Goal: Information Seeking & Learning: Learn about a topic

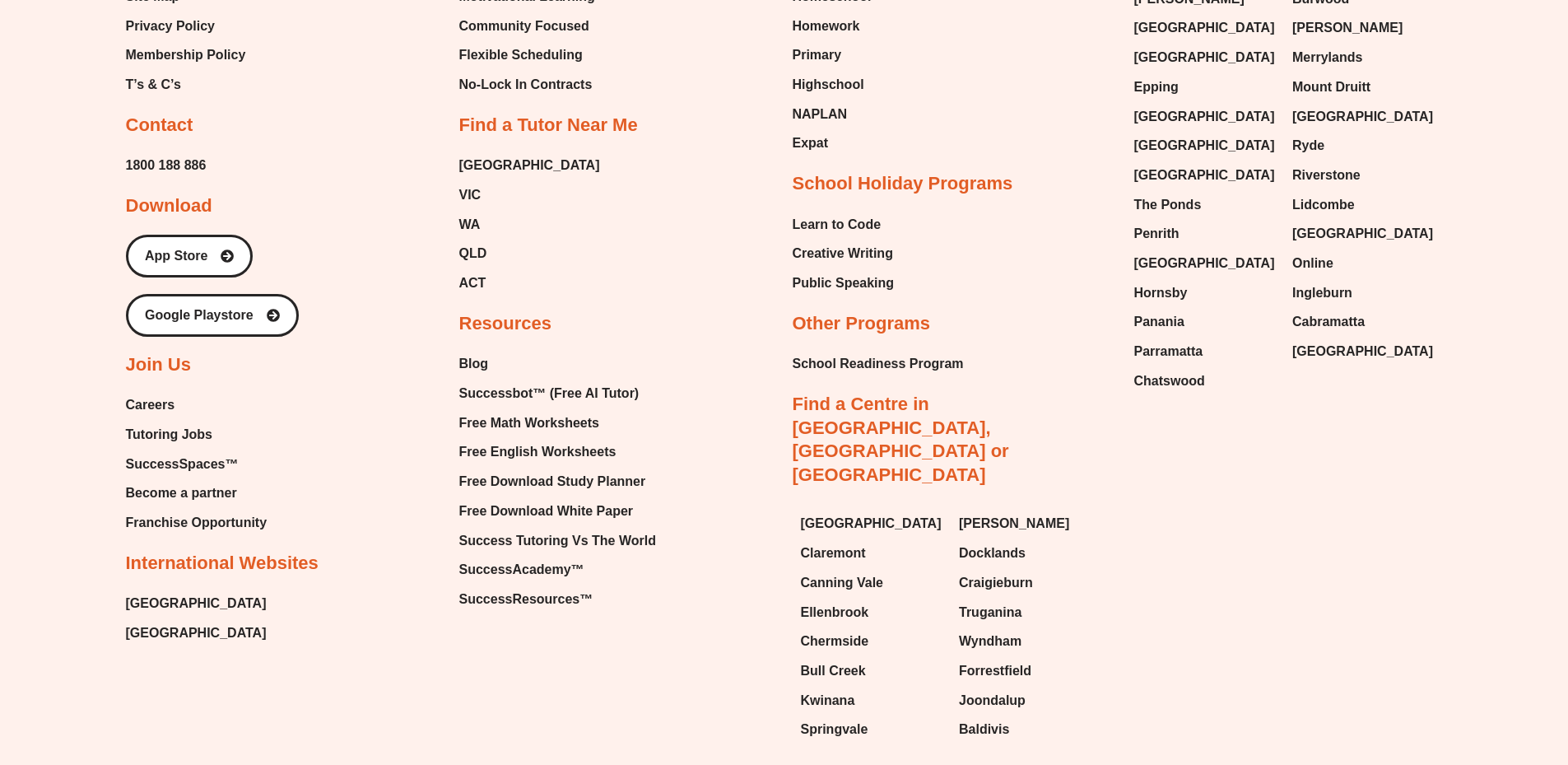
scroll to position [4162, 0]
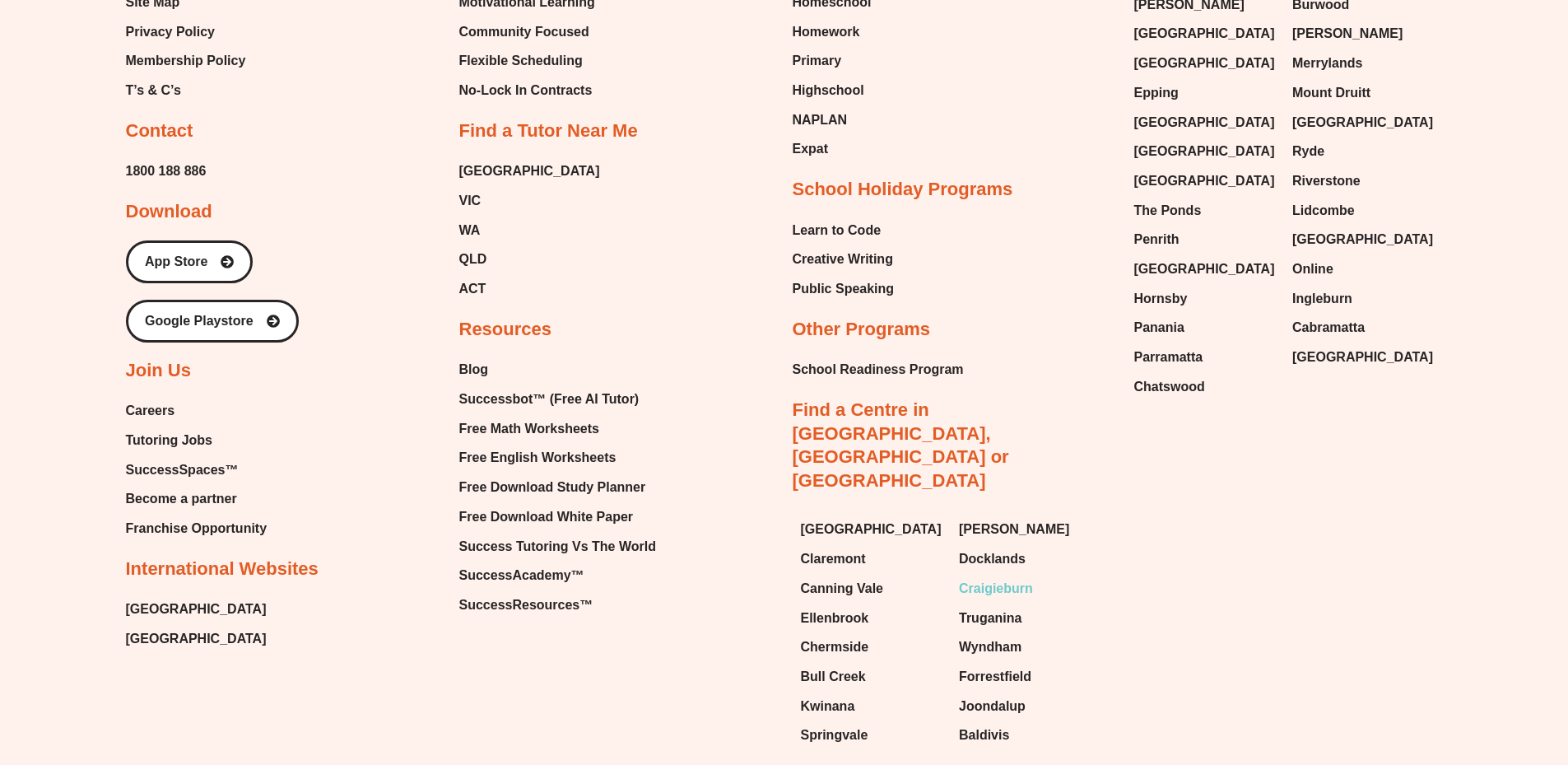
click at [976, 576] on span "Craigieburn" at bounding box center [996, 588] width 74 height 24
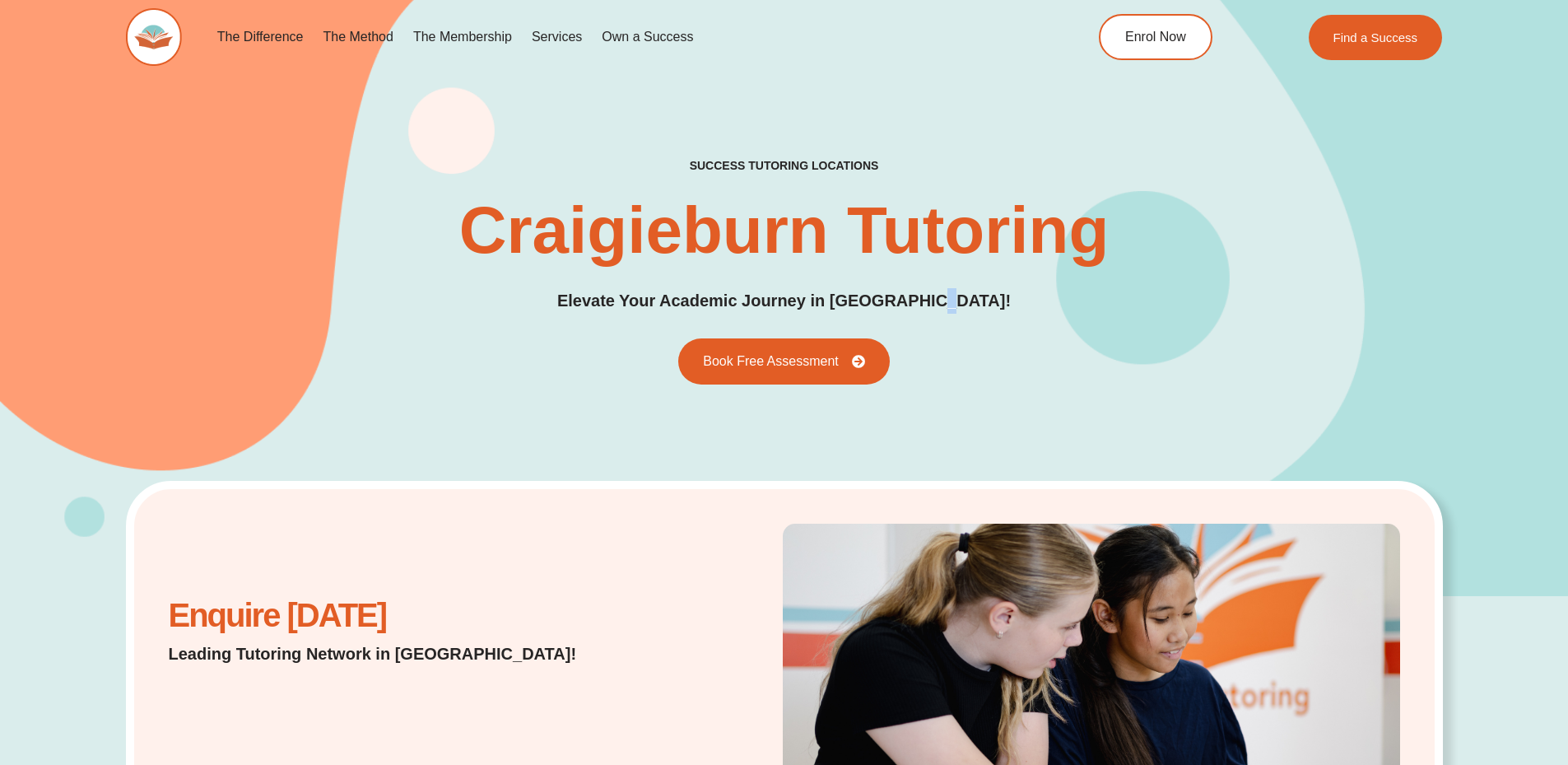
drag, startPoint x: 1023, startPoint y: 413, endPoint x: 101, endPoint y: 22, distance: 1001.5
click at [101, 24] on div "The Difference Personalised Program Inspirational Tutors Motivational Learning …" at bounding box center [784, 504] width 1568 height 1008
click at [101, 22] on div "The Difference Personalised Program Inspirational Tutors Motivational Learning …" at bounding box center [784, 47] width 1568 height 94
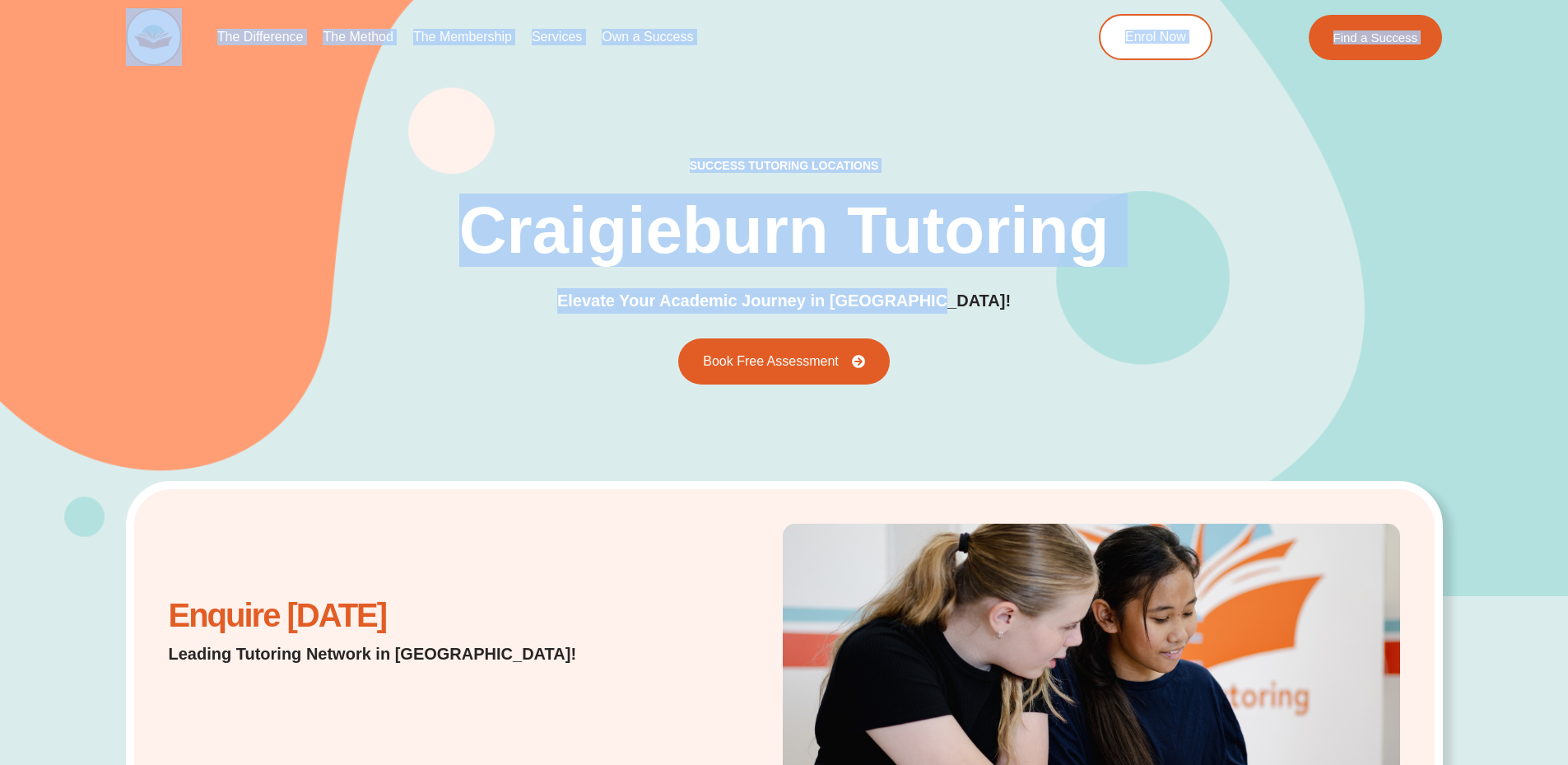
drag, startPoint x: 100, startPoint y: 14, endPoint x: 996, endPoint y: 339, distance: 953.1
click at [996, 339] on div "success tutoring locations Craigieburn Tutoring Elevate Your Academic Journey i…" at bounding box center [784, 271] width 1317 height 226
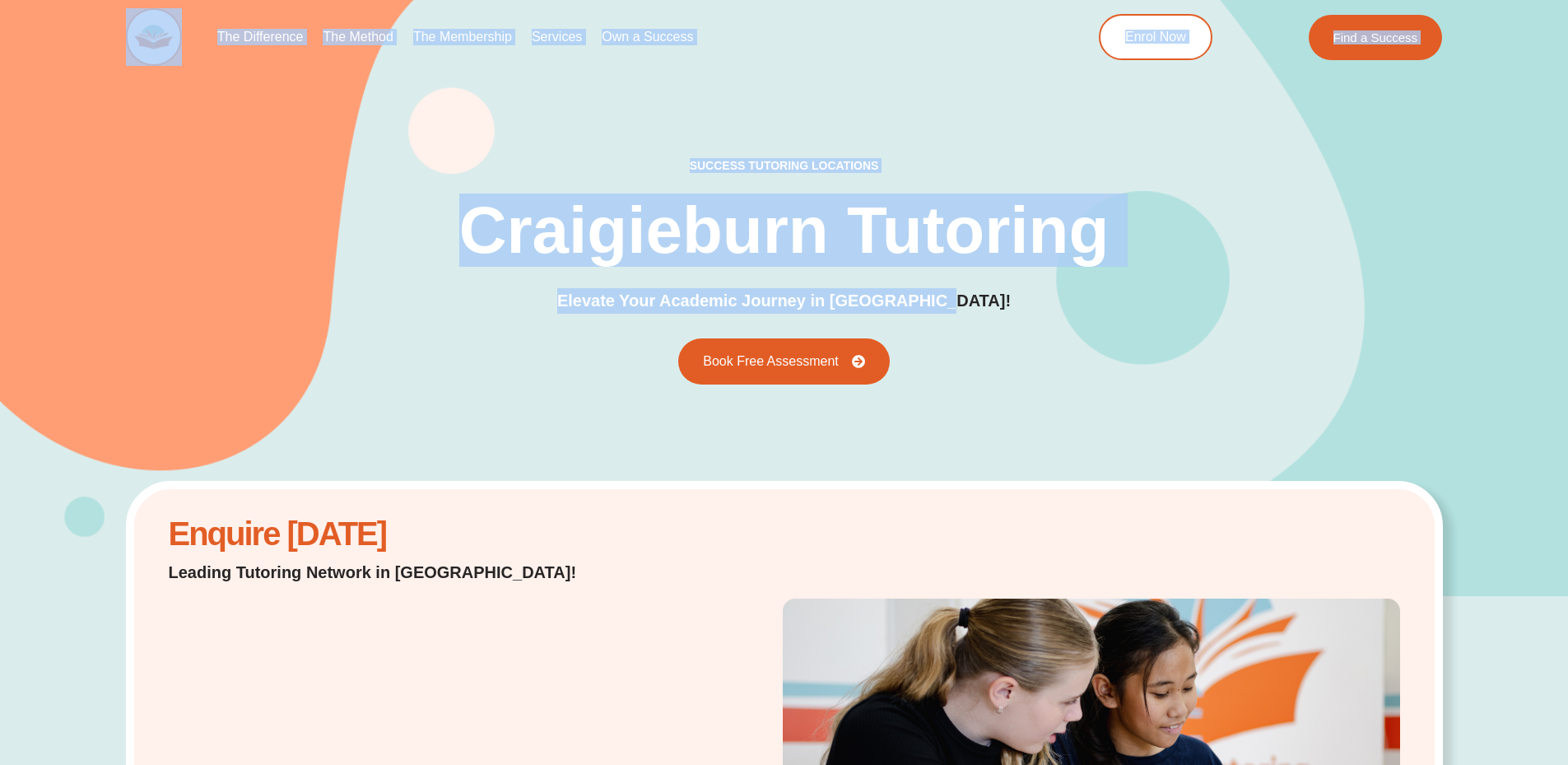
drag, startPoint x: 991, startPoint y: 373, endPoint x: 0, endPoint y: -100, distance: 1098.1
click at [421, 131] on div "success tutoring locations Craigieburn Tutoring Elevate Your Academic Journey i…" at bounding box center [784, 272] width 1317 height 651
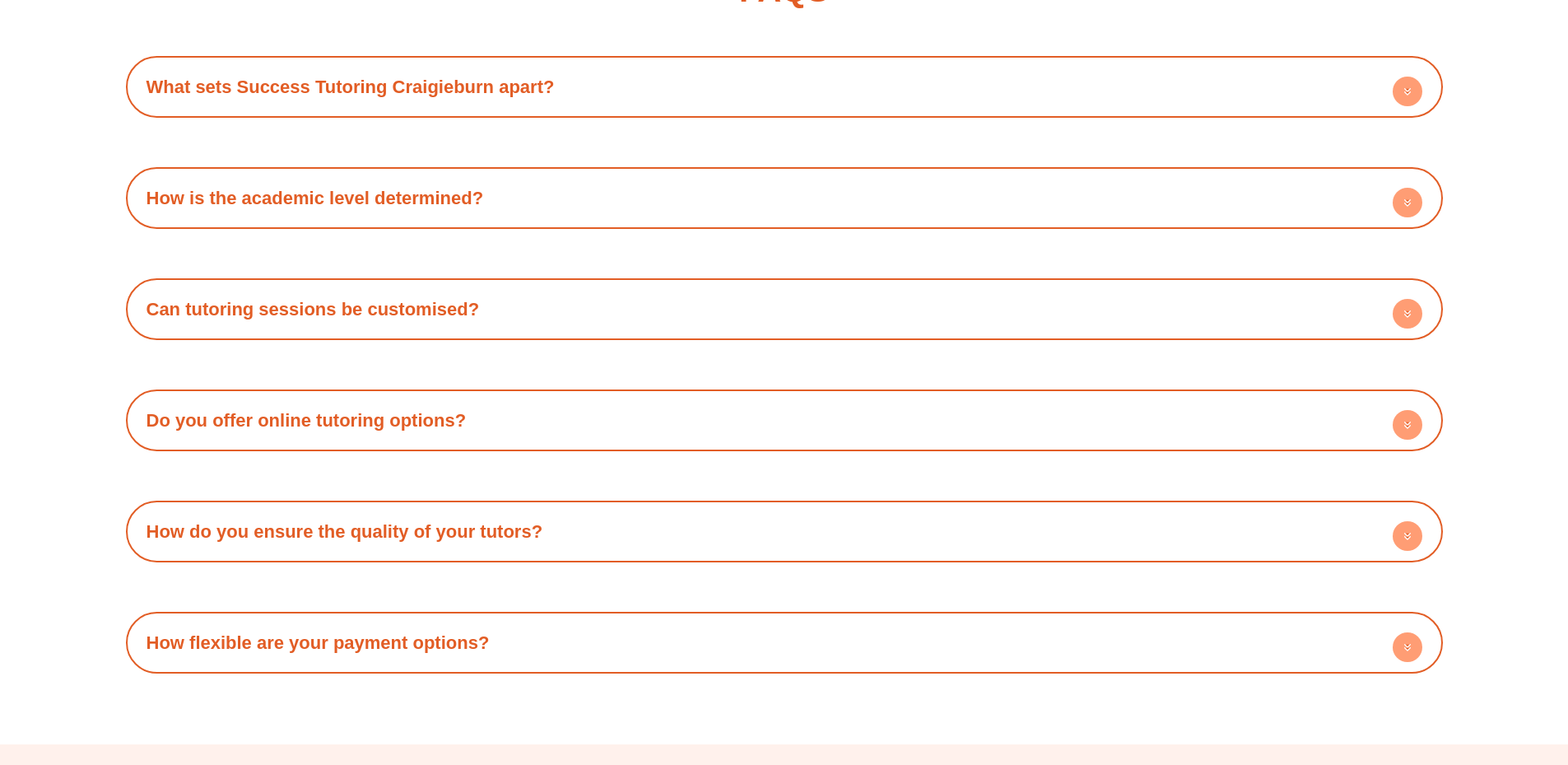
scroll to position [8956, 0]
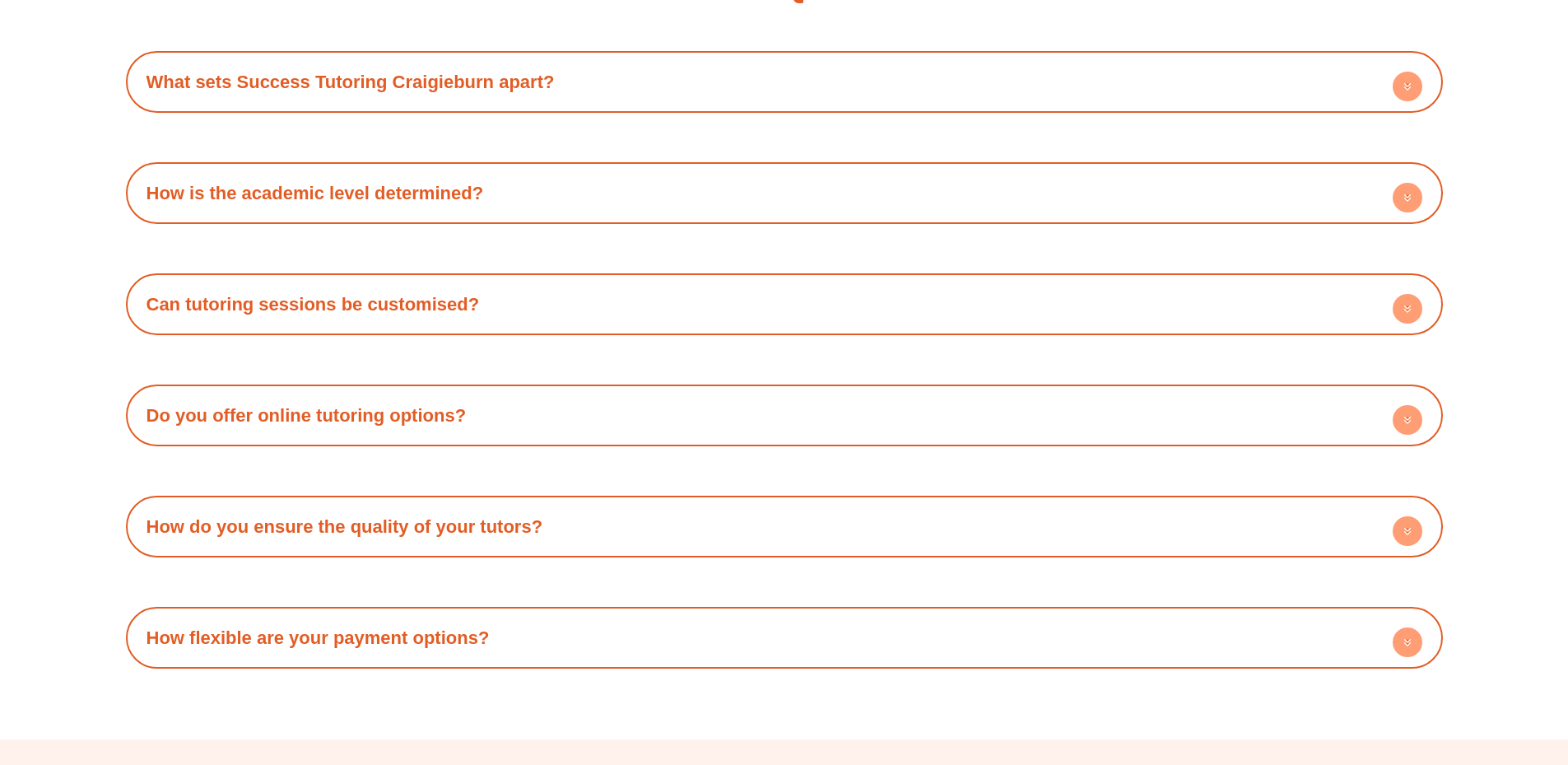
click at [418, 216] on div "How is the academic level determined?" at bounding box center [784, 193] width 1301 height 45
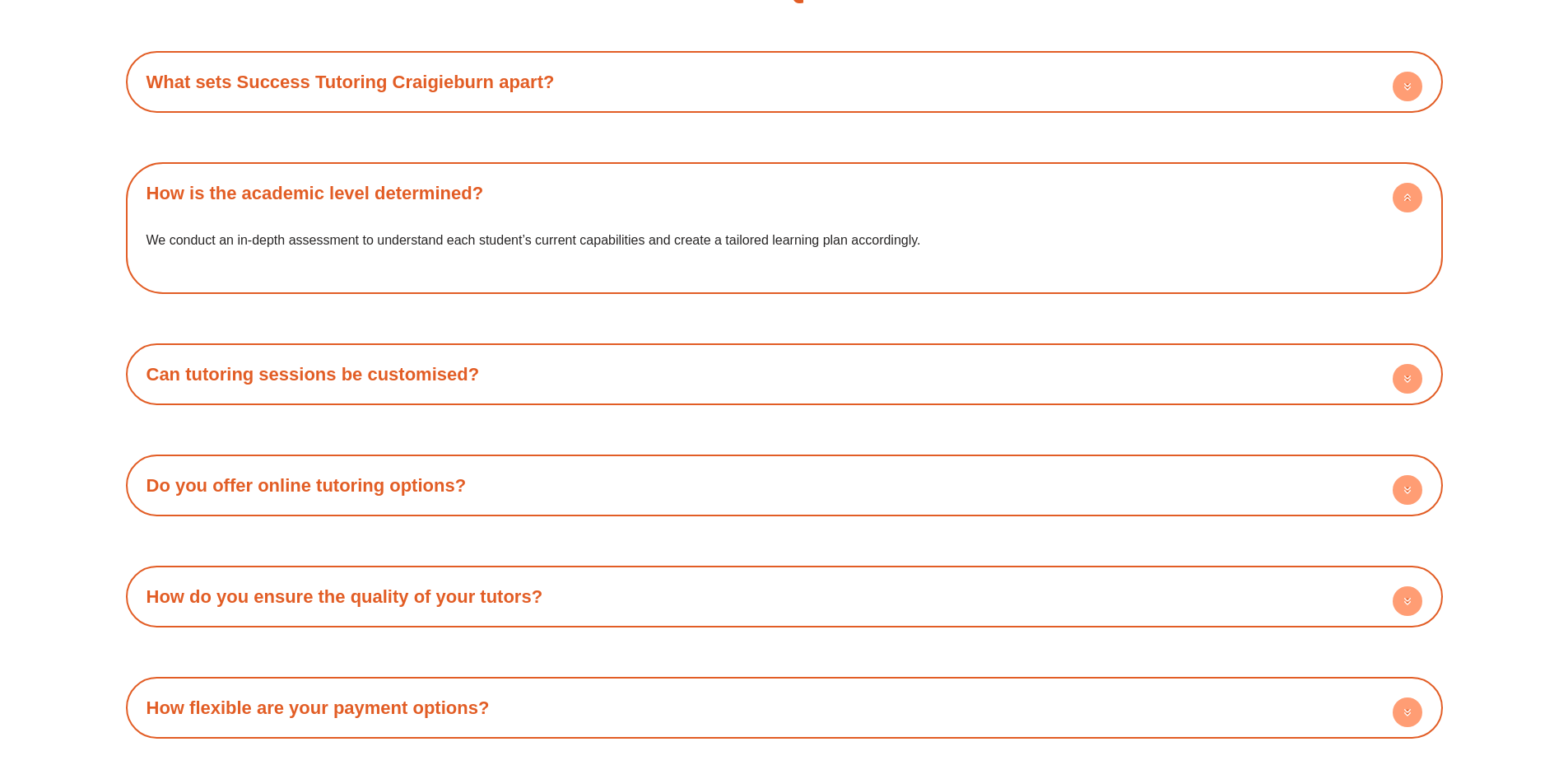
click at [706, 397] on div "Can tutoring sessions be customised?" at bounding box center [784, 374] width 1301 height 45
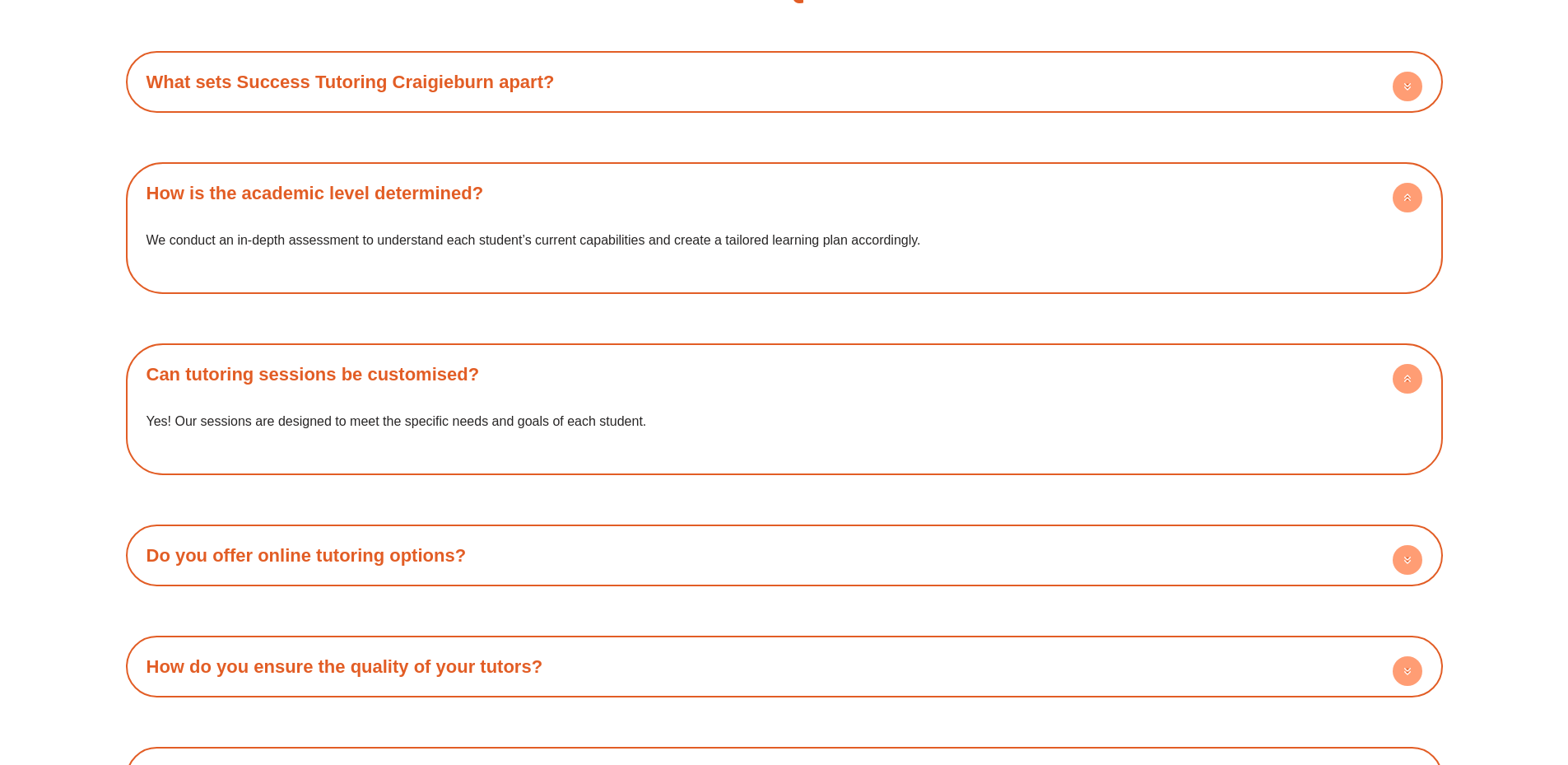
click at [713, 586] on div "Do you offer online tutoring options? Absolutely. We provide both in-person and…" at bounding box center [784, 556] width 1317 height 62
click at [596, 105] on div "What sets Success Tutoring Craigieburn apart?" at bounding box center [784, 81] width 1301 height 45
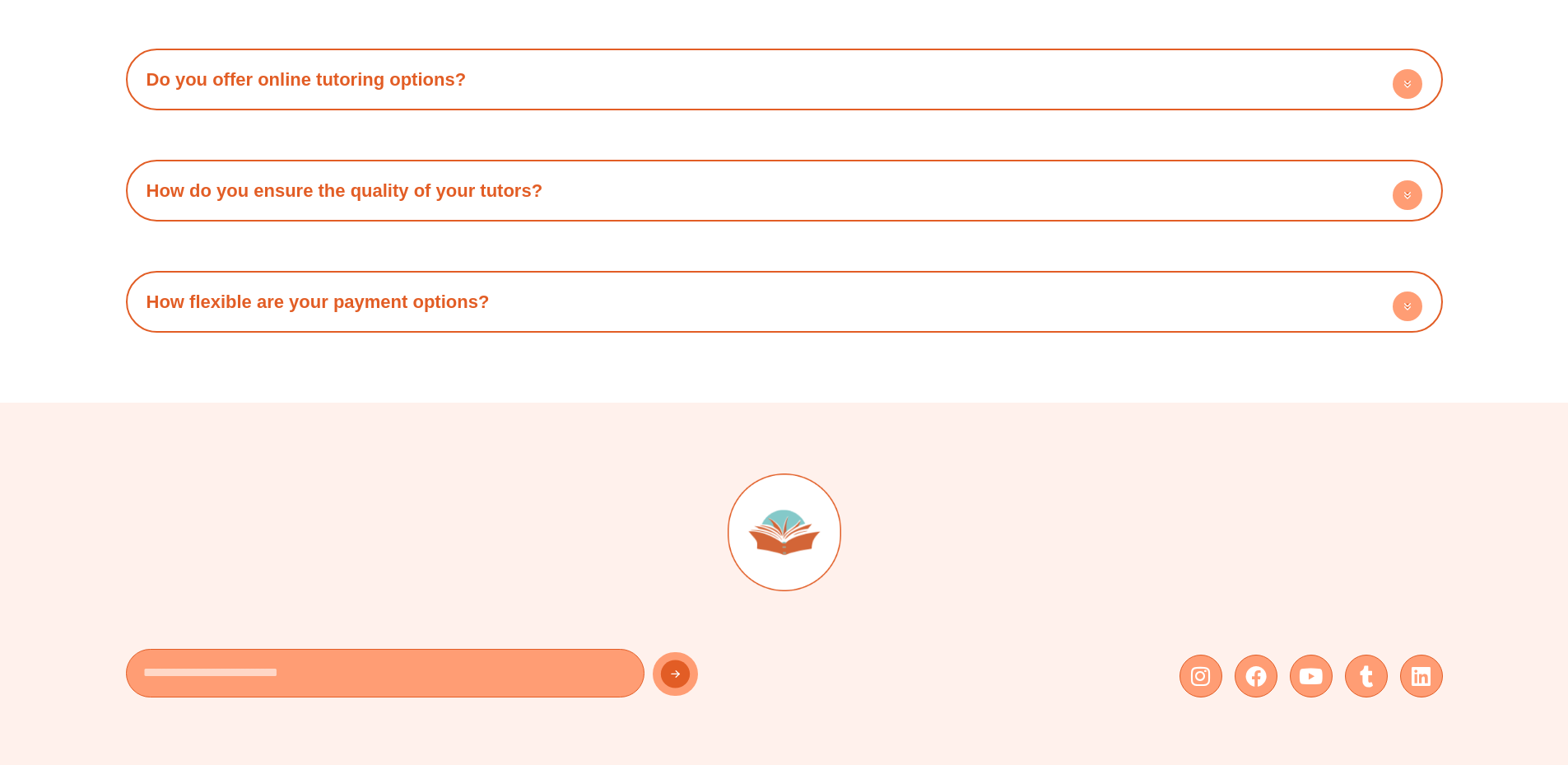
scroll to position [9506, 0]
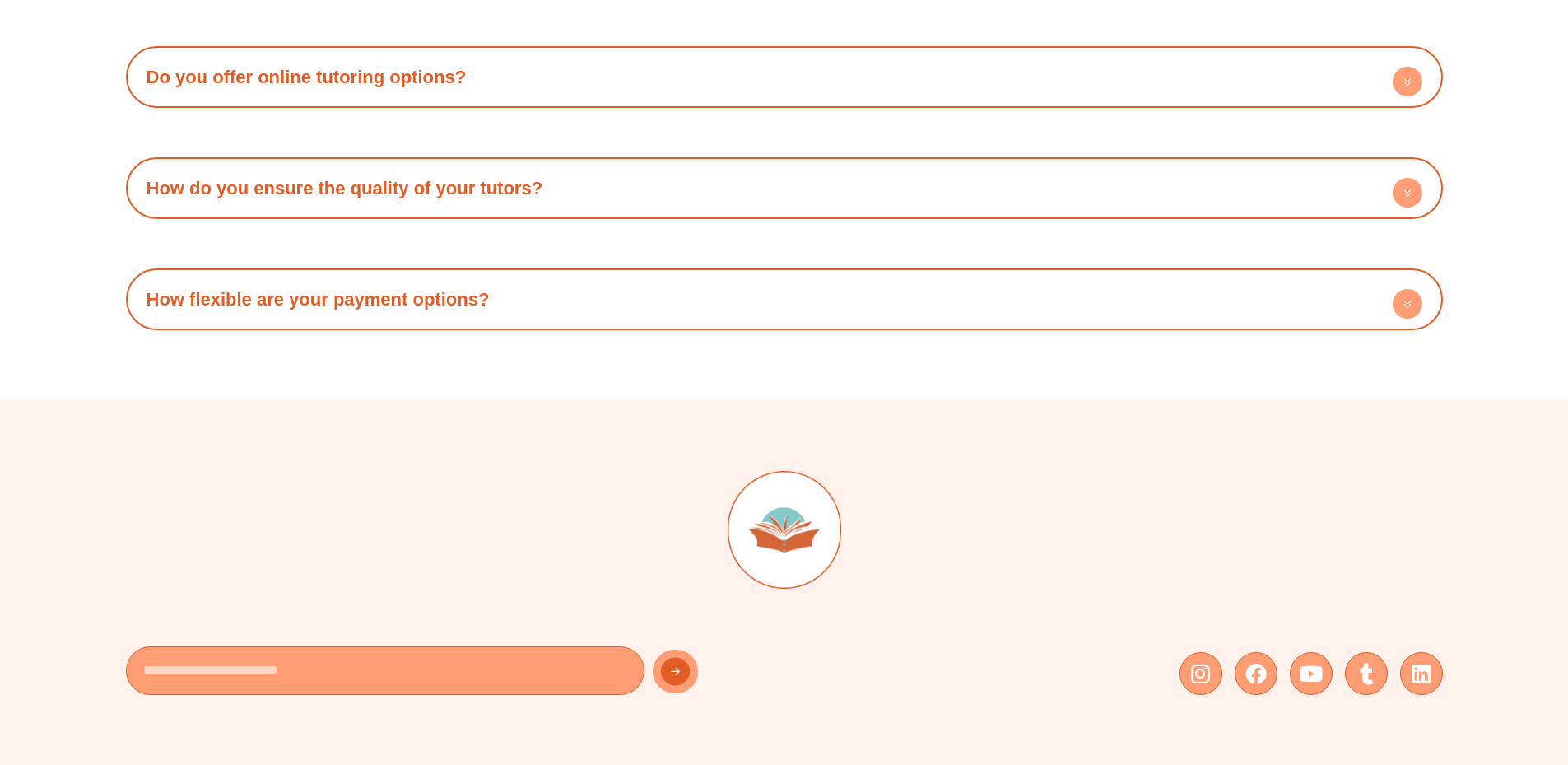
click at [678, 100] on div "Do you offer online tutoring options?" at bounding box center [784, 77] width 1301 height 45
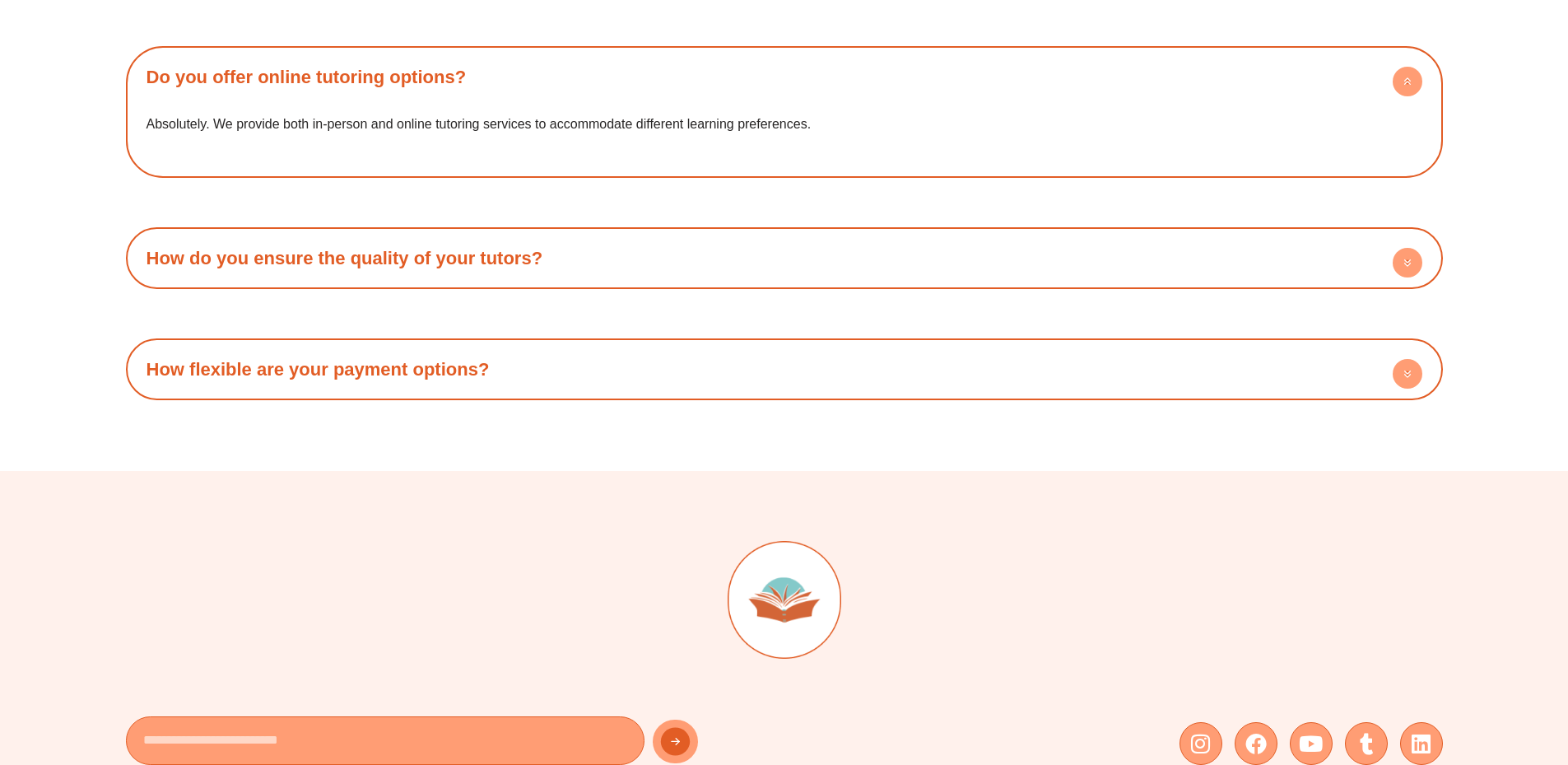
click at [479, 289] on div "How do you ensure the quality of your tutors? Our tutors undergo regular traini…" at bounding box center [784, 258] width 1317 height 62
click at [477, 281] on div "How do you ensure the quality of your tutors?" at bounding box center [784, 258] width 1301 height 45
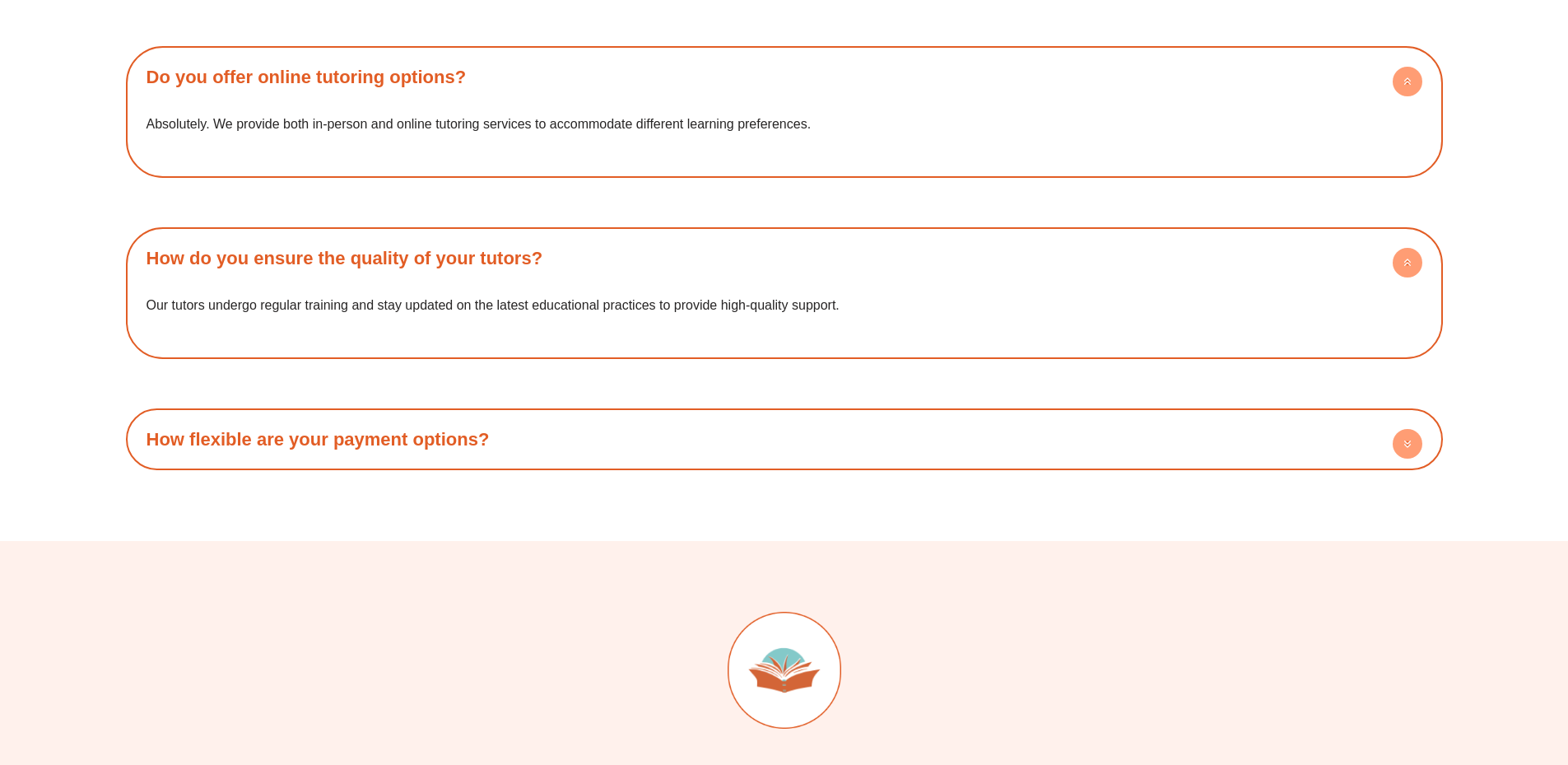
click at [354, 462] on div "How flexible are your payment options?" at bounding box center [784, 440] width 1301 height 45
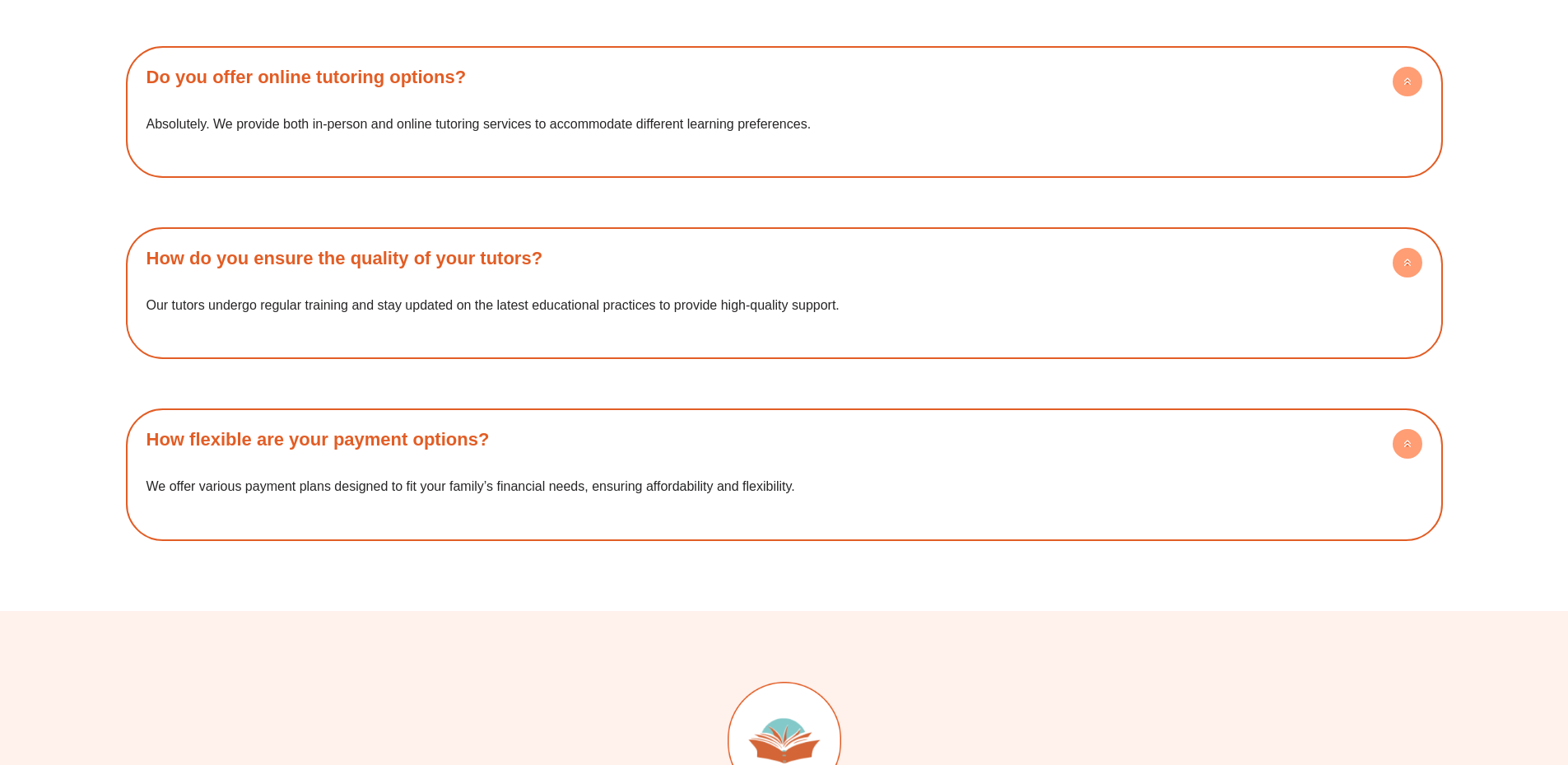
click at [702, 462] on div "How flexible are your payment options?" at bounding box center [784, 440] width 1301 height 45
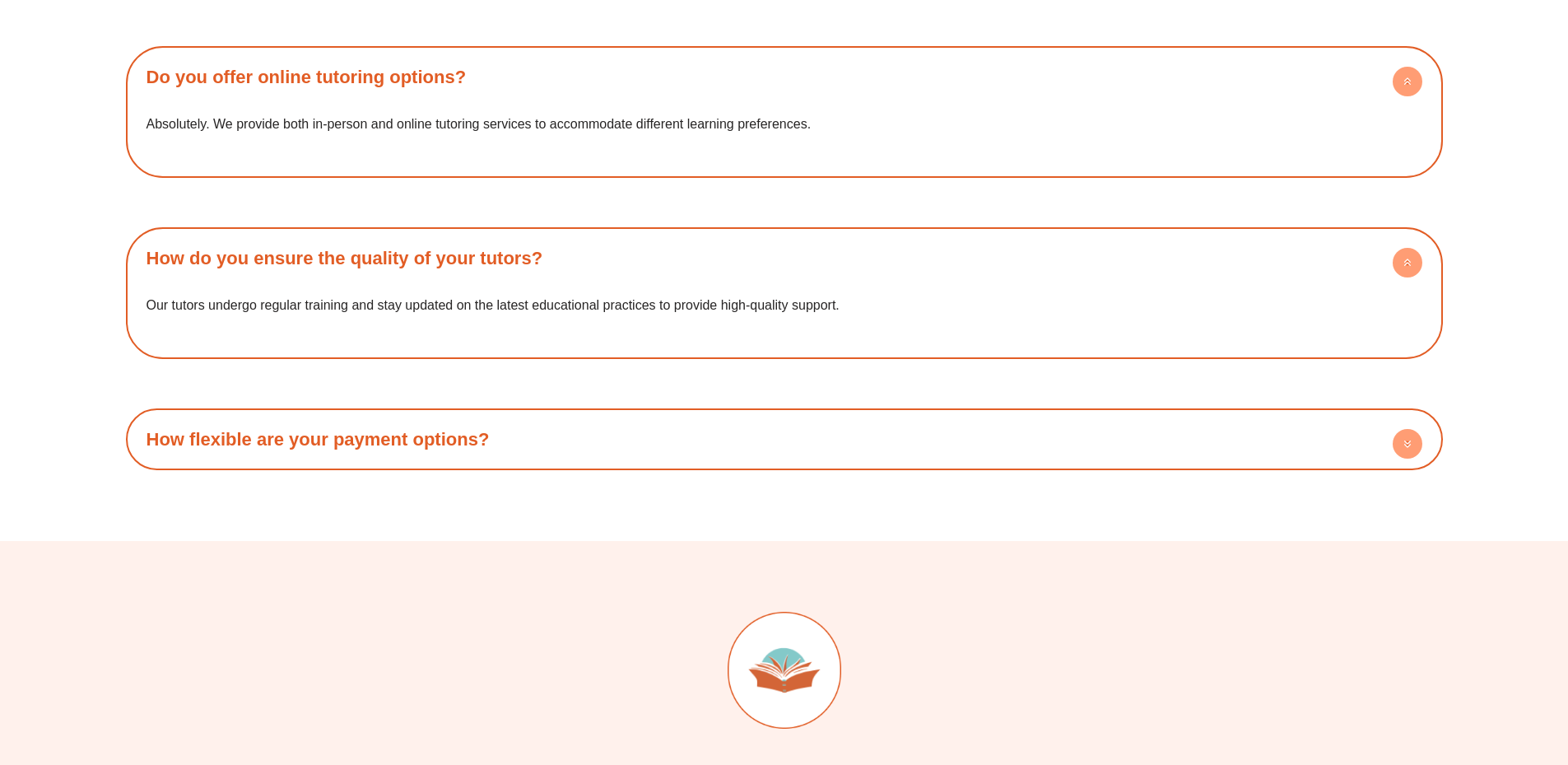
click at [1125, 281] on div "How do you ensure the quality of your tutors?" at bounding box center [784, 258] width 1301 height 45
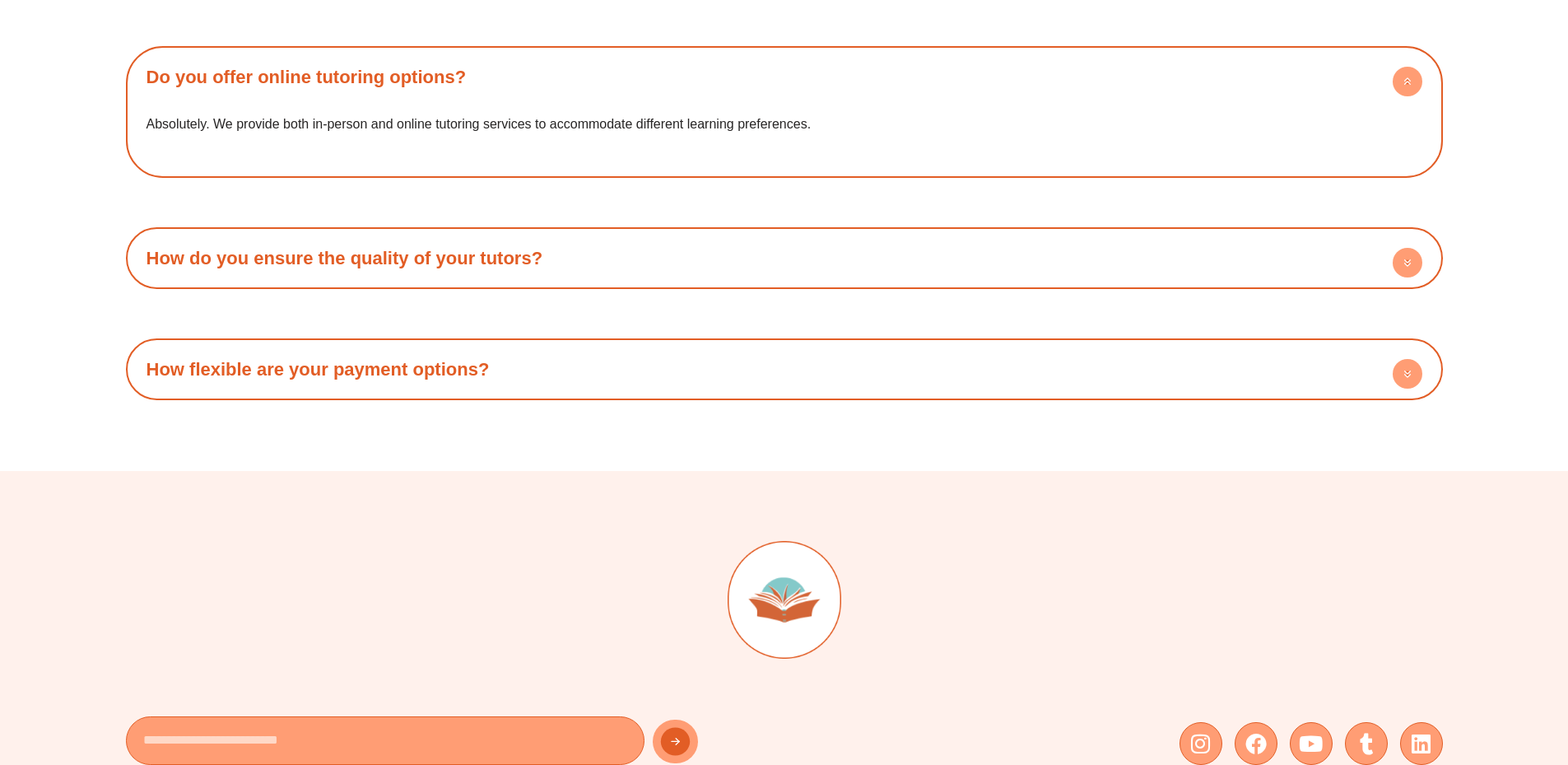
click at [980, 100] on div "Do you offer online tutoring options?" at bounding box center [784, 77] width 1301 height 45
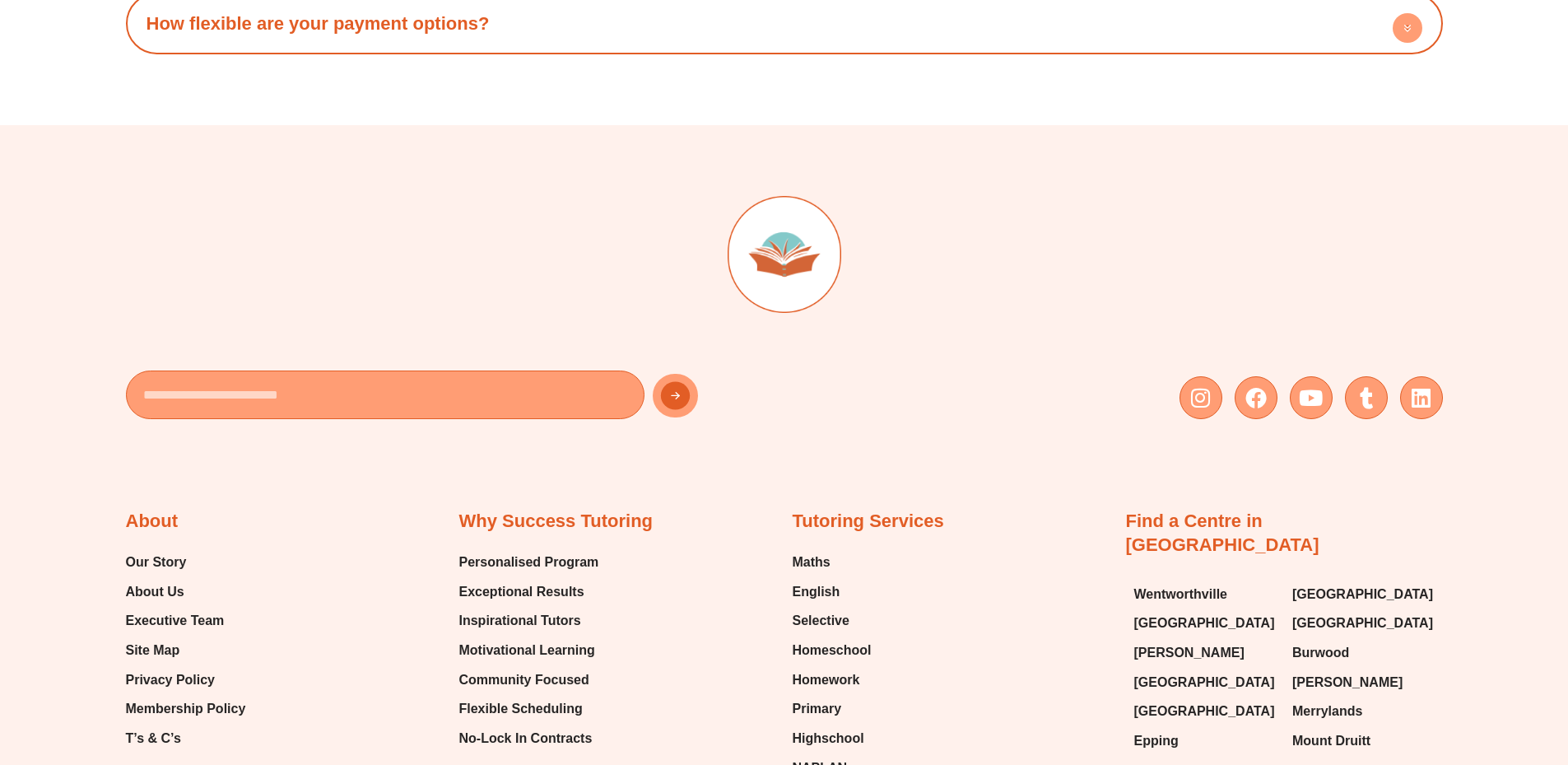
scroll to position [9918, 0]
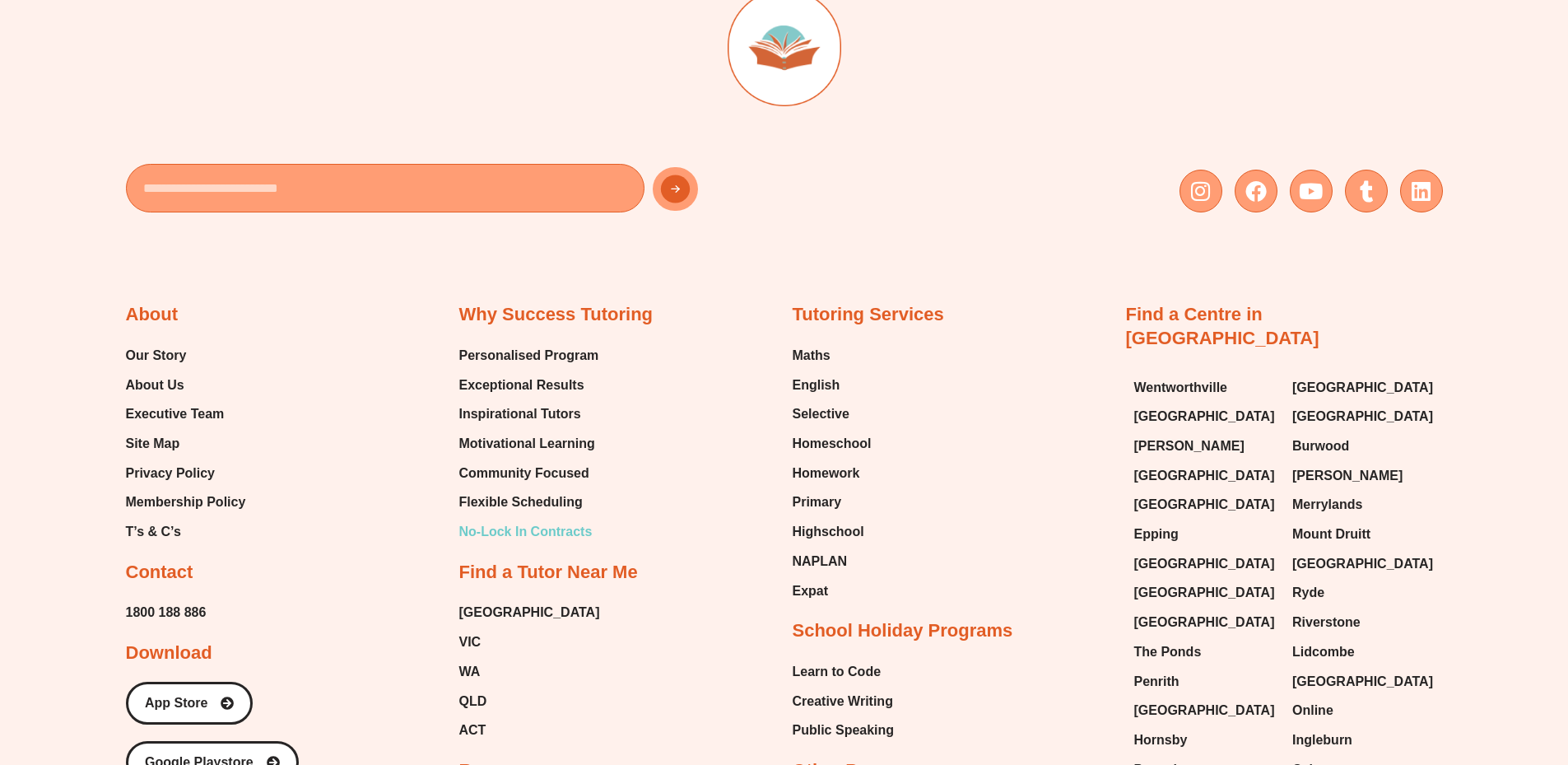
click at [508, 544] on span "No-Lock In Contracts" at bounding box center [525, 532] width 134 height 24
